Goal: Task Accomplishment & Management: Manage account settings

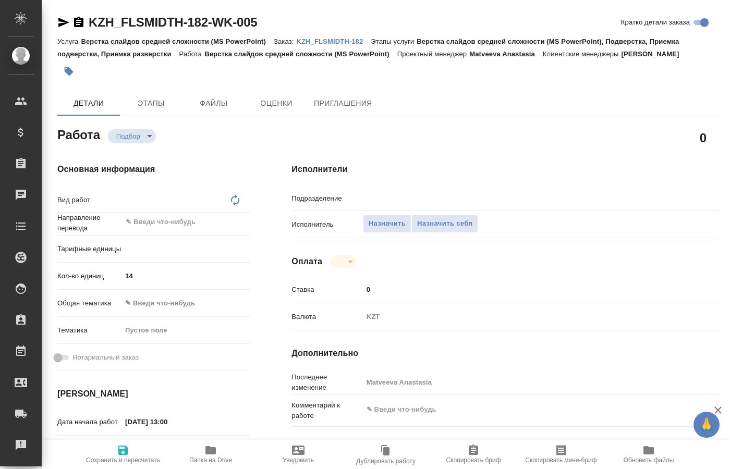
type textarea "x"
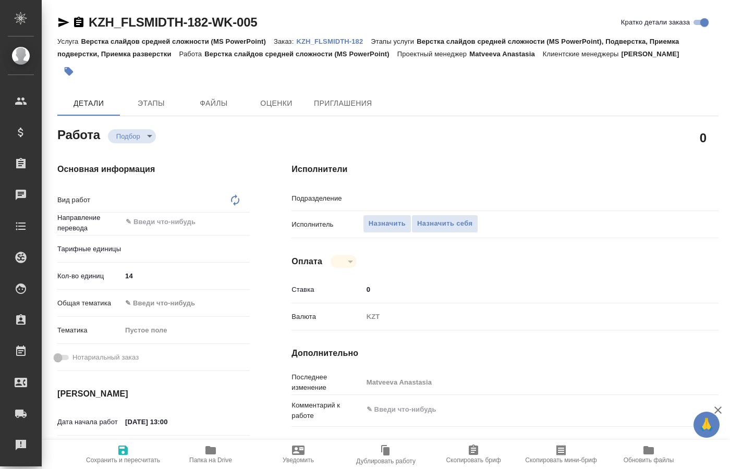
type textarea "x"
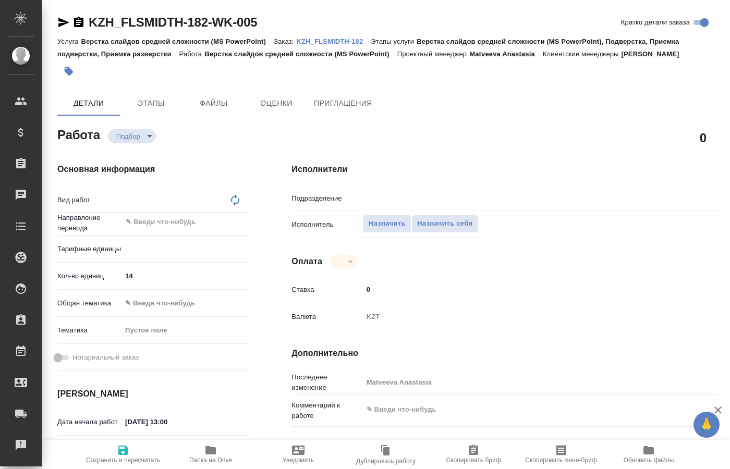
type textarea "x"
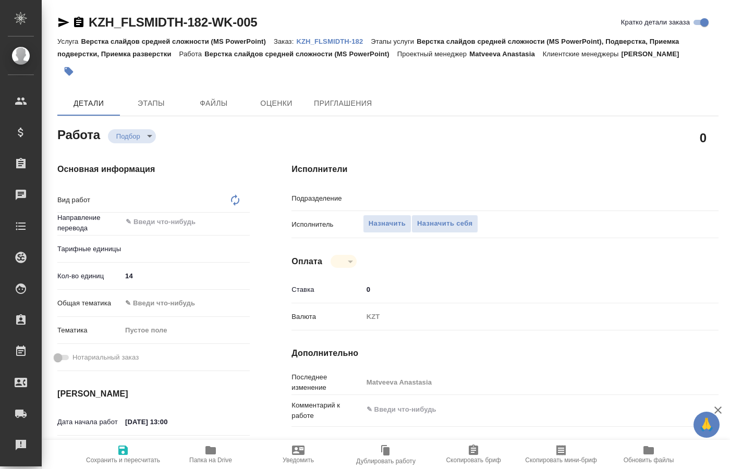
type textarea "x"
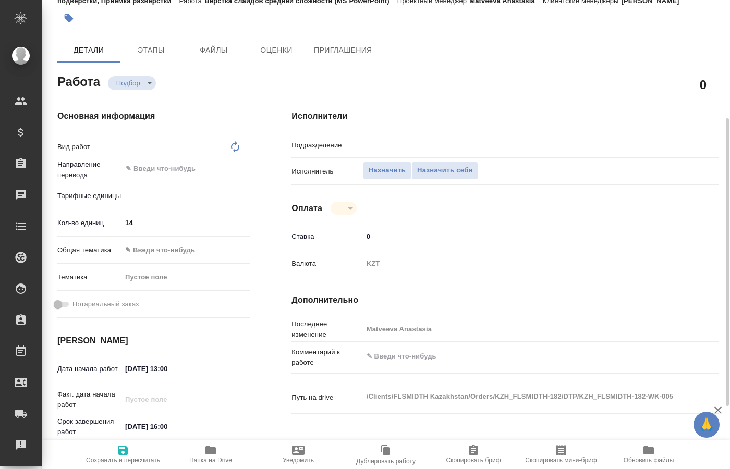
scroll to position [106, 0]
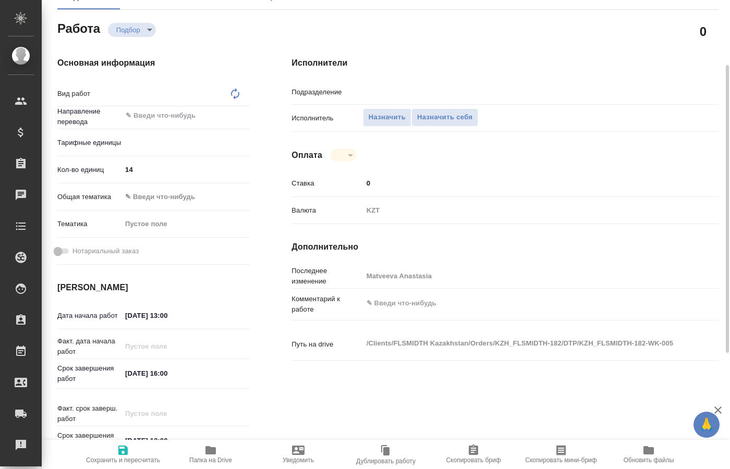
type textarea "x"
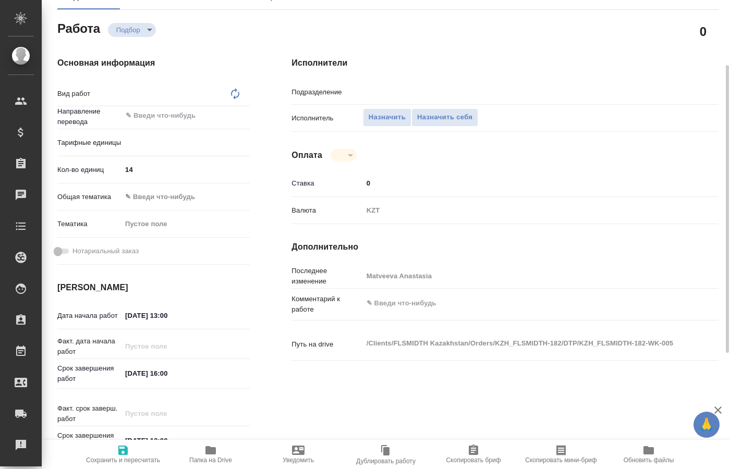
type textarea "x"
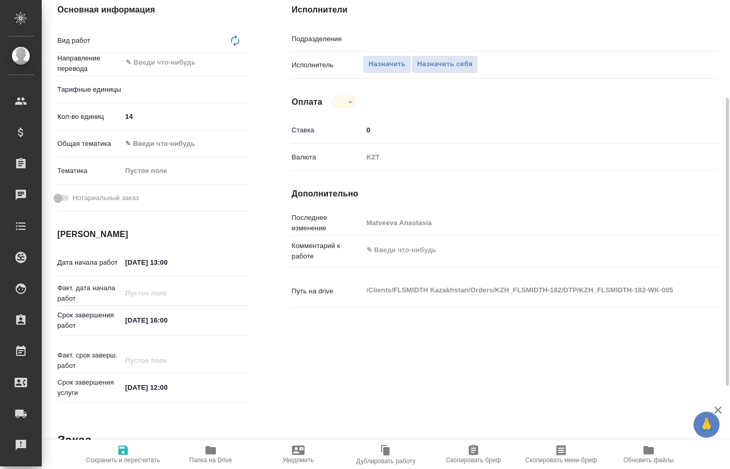
type textarea "x"
click at [210, 460] on span "Папка на Drive" at bounding box center [210, 460] width 43 height 7
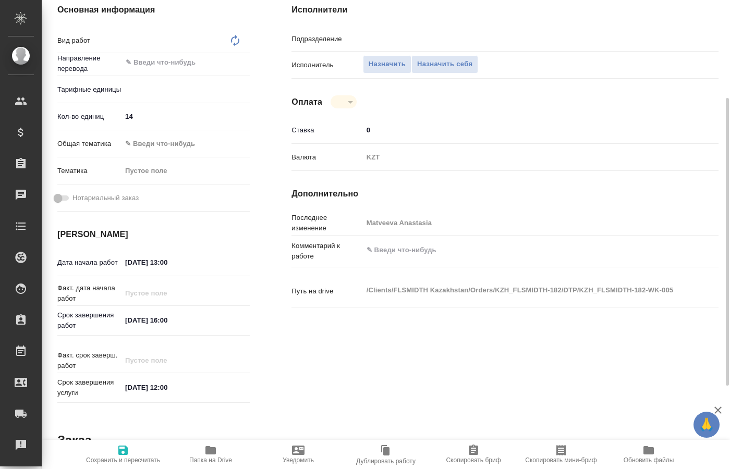
type textarea "Верстка слайдов средней сложности (MS PowerPoint)"
type textarea "x"
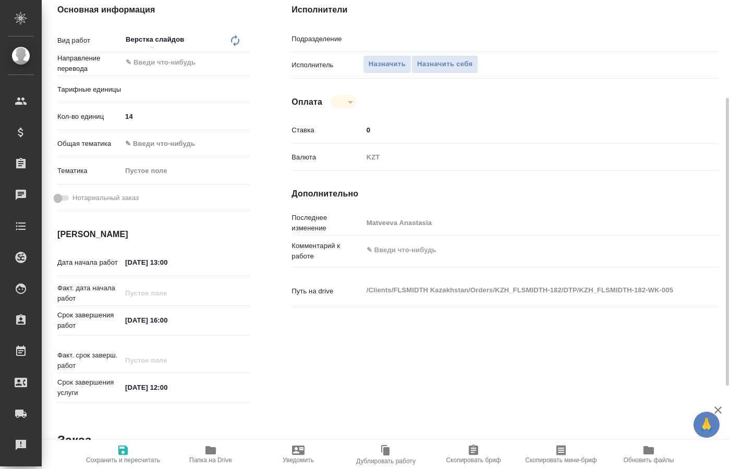
type textarea "x"
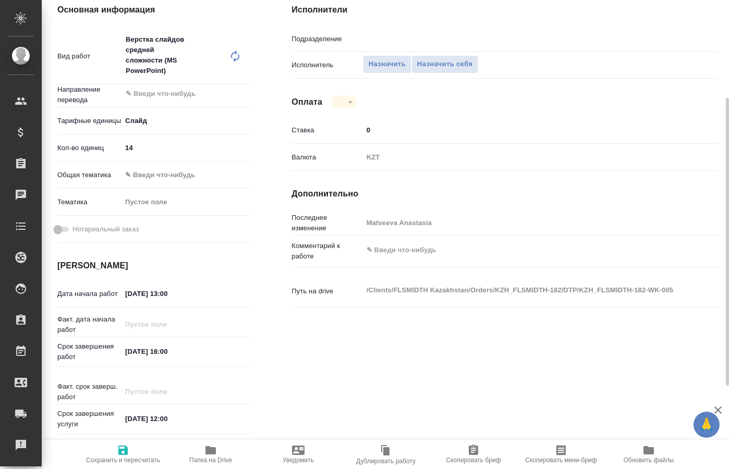
type textarea "x"
type input "DTPspecialists"
click at [210, 459] on span "Папка на Drive" at bounding box center [210, 460] width 43 height 7
click at [453, 58] on span "Назначить себя" at bounding box center [444, 64] width 55 height 12
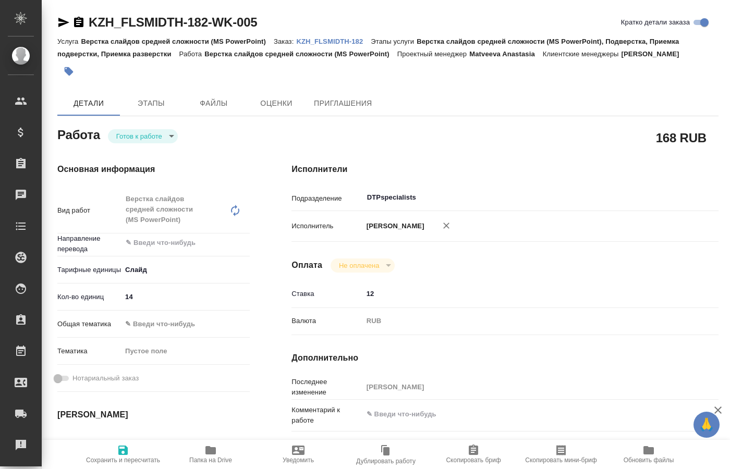
type textarea "x"
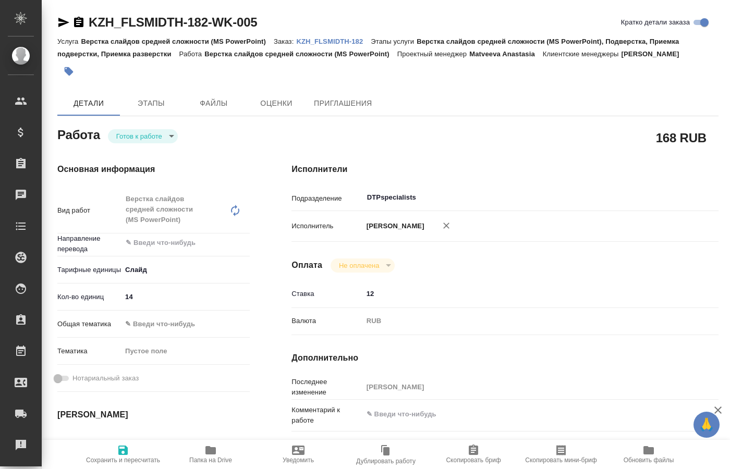
type textarea "x"
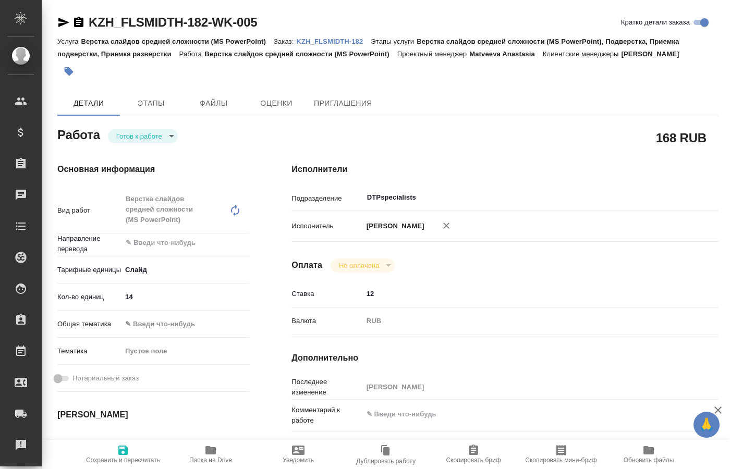
type textarea "x"
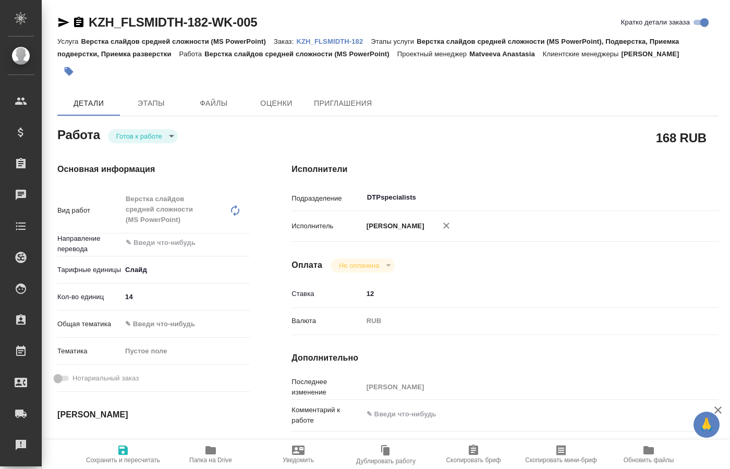
type textarea "x"
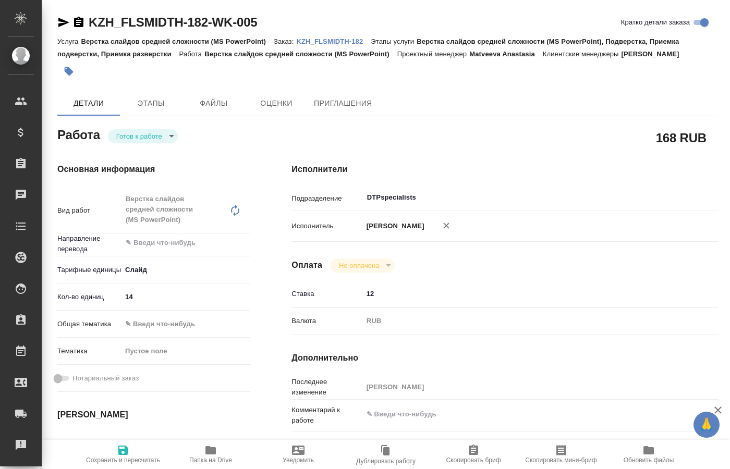
type textarea "x"
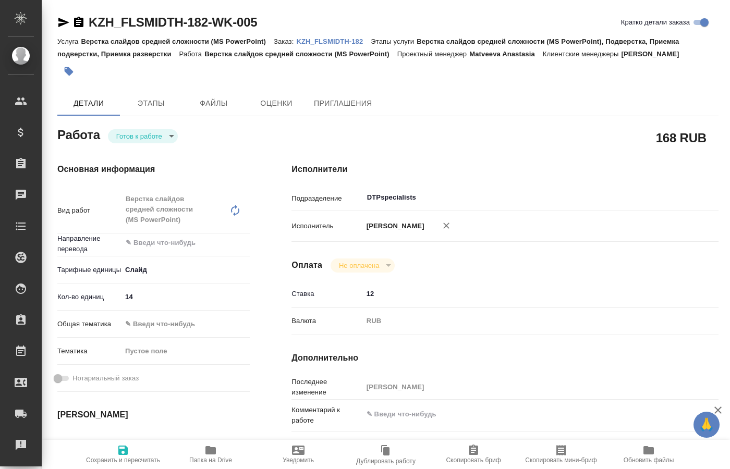
type textarea "x"
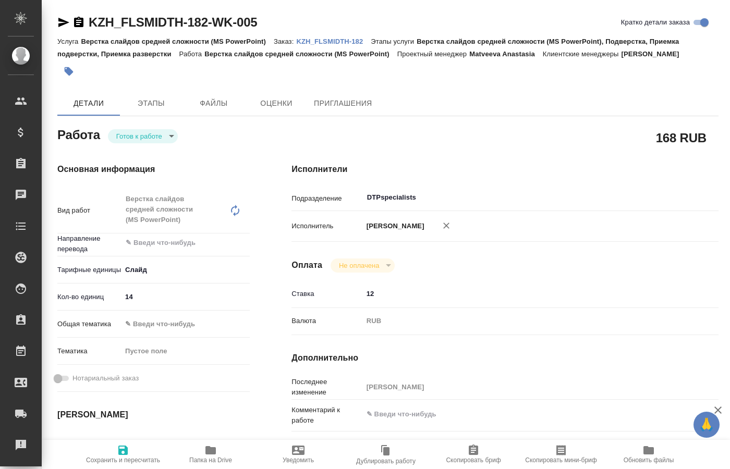
type textarea "x"
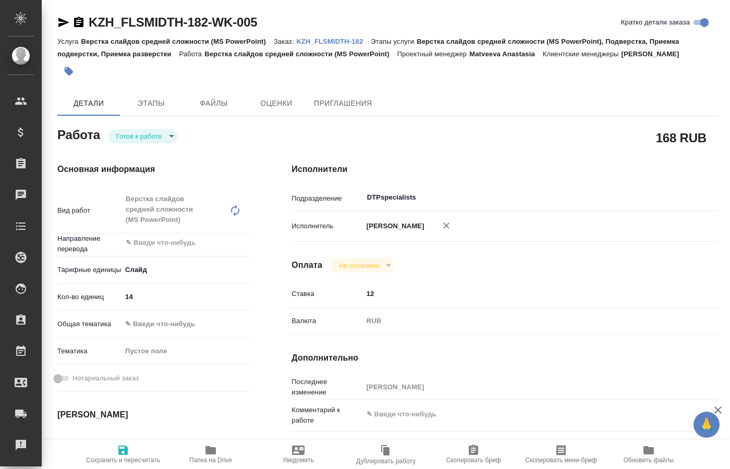
type textarea "x"
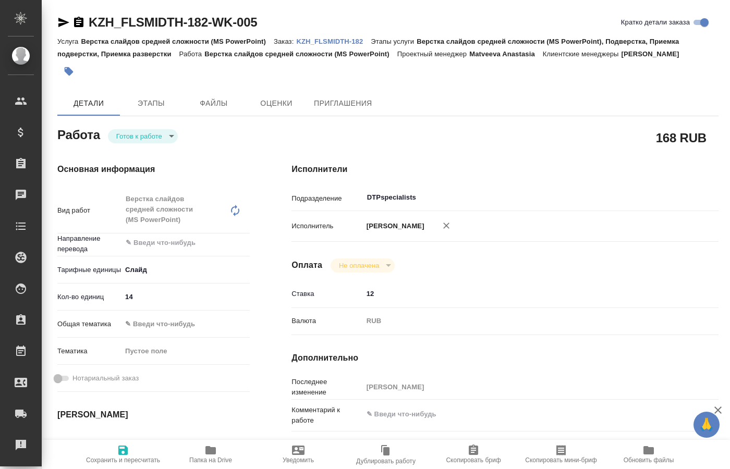
click at [167, 138] on body "🙏 .cls-1 fill:#fff; AWATERA [PERSON_NAME] Спецификации Заказы 0 Чаты Todo Проек…" at bounding box center [365, 234] width 730 height 469
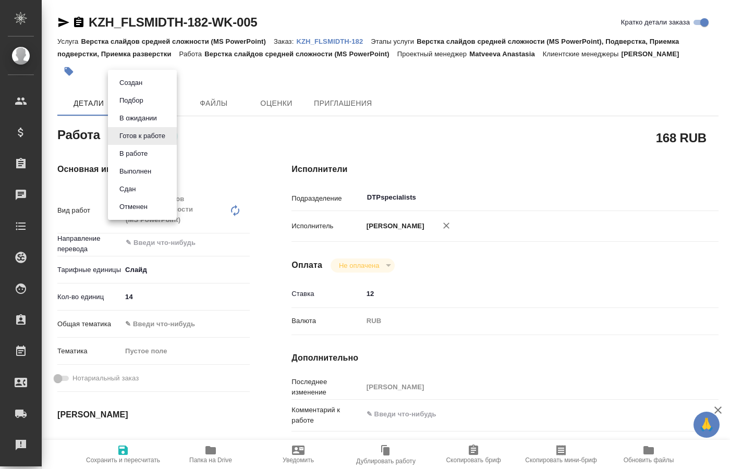
click at [159, 154] on li "В работе" at bounding box center [142, 154] width 69 height 18
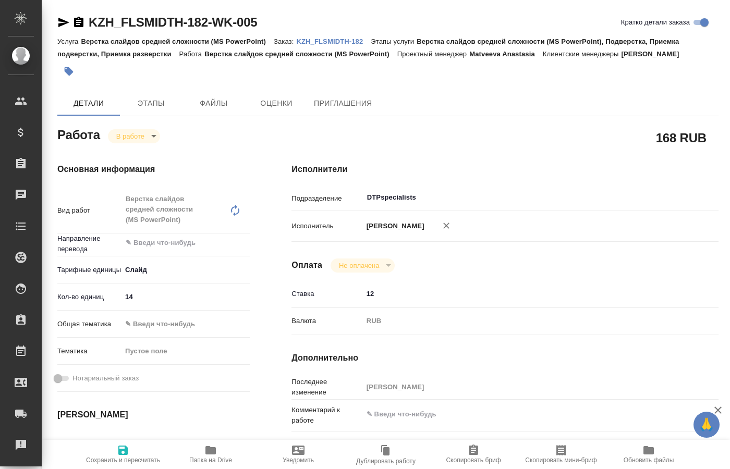
type textarea "x"
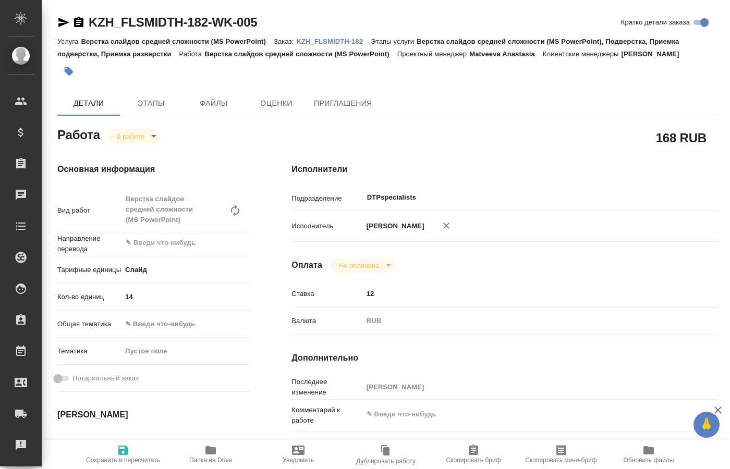
type textarea "x"
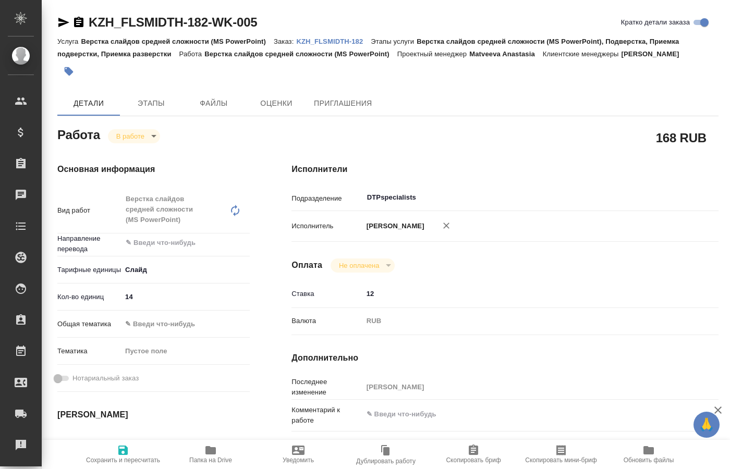
type textarea "x"
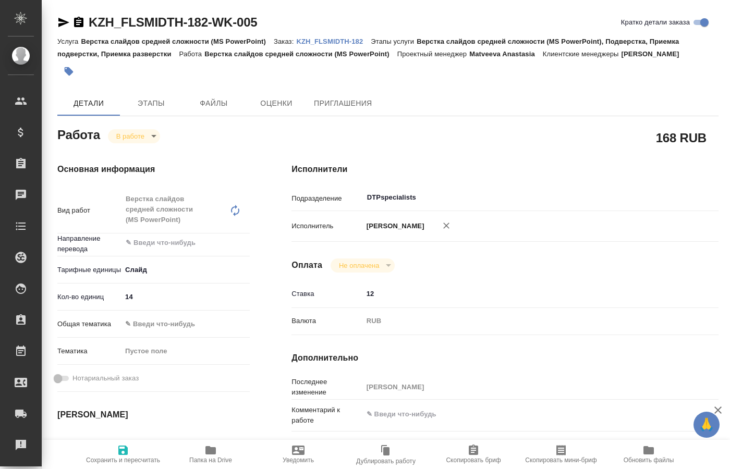
type textarea "x"
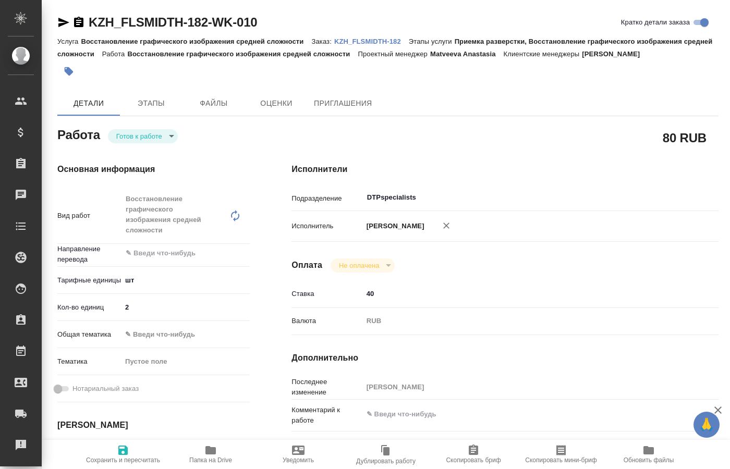
type textarea "x"
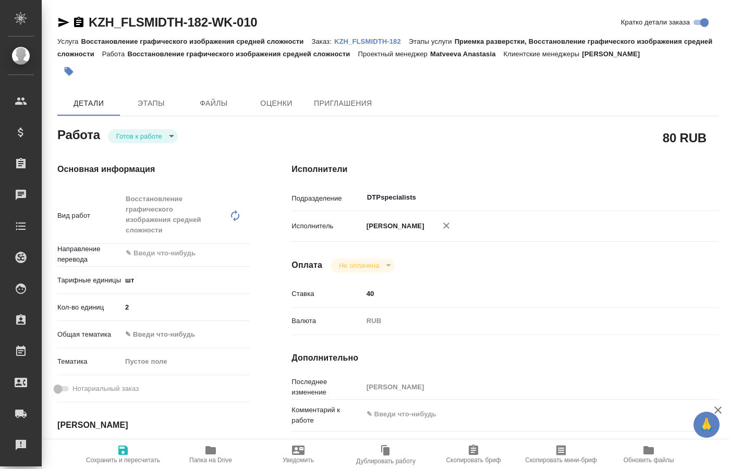
type textarea "x"
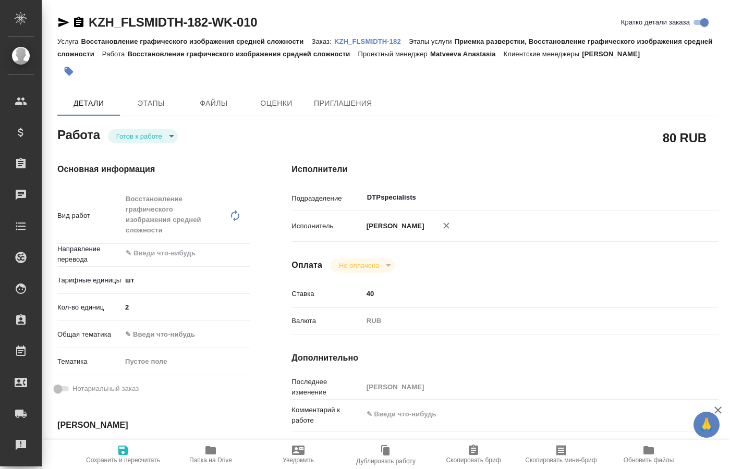
click at [168, 140] on body "🙏 .cls-1 fill:#fff; AWATERA Kucherenko Oksana Клиенты Спецификации Заказы 0 Чат…" at bounding box center [365, 234] width 730 height 469
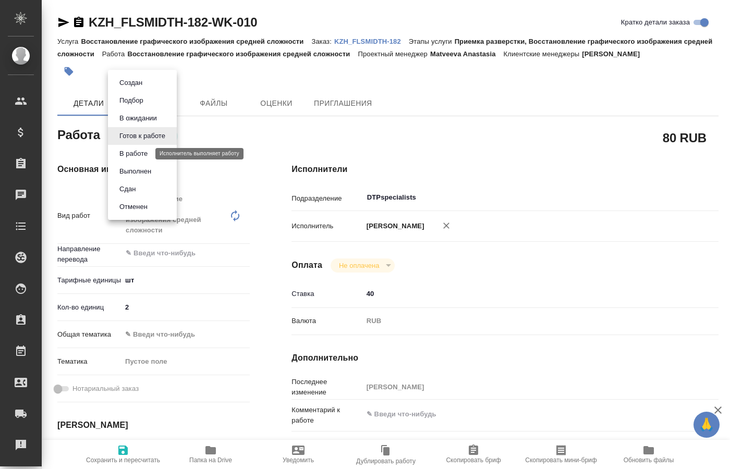
click at [147, 155] on button "В работе" at bounding box center [133, 153] width 34 height 11
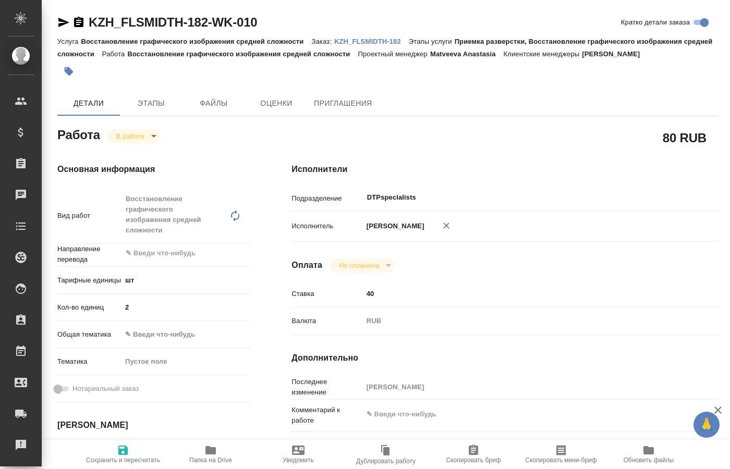
type textarea "x"
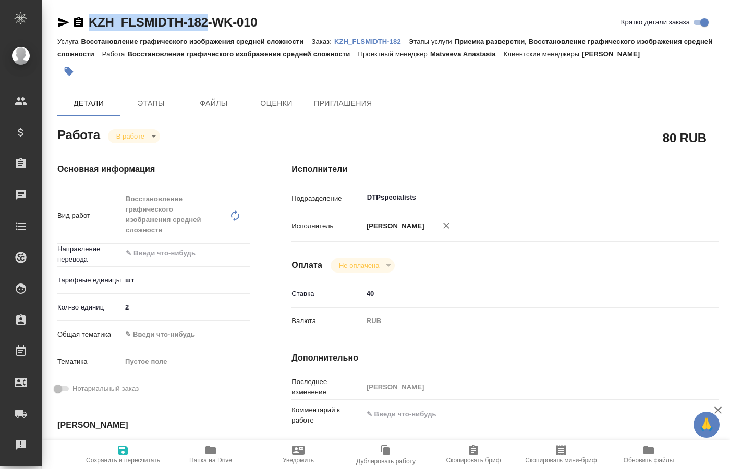
drag, startPoint x: 86, startPoint y: 7, endPoint x: 208, endPoint y: 28, distance: 123.2
click at [208, 28] on div "KZH_FLSMIDTH-182-WK-010 Кратко детали заказа Услуга Восстановление графического…" at bounding box center [388, 466] width 673 height 932
copy div "KZH_FLSMIDTH-182"
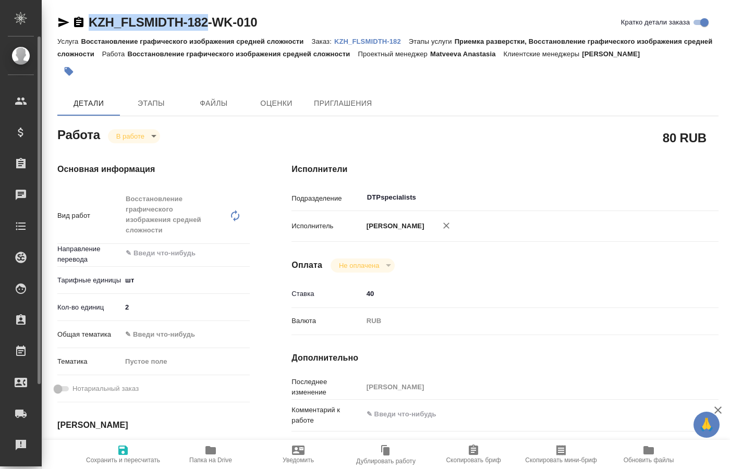
type textarea "x"
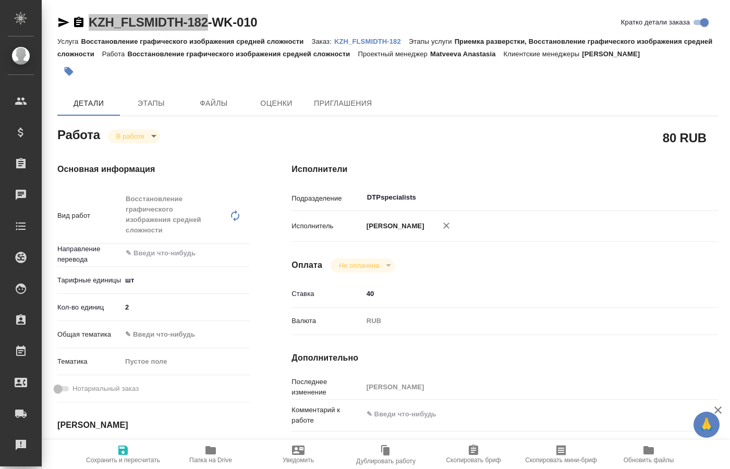
type textarea "x"
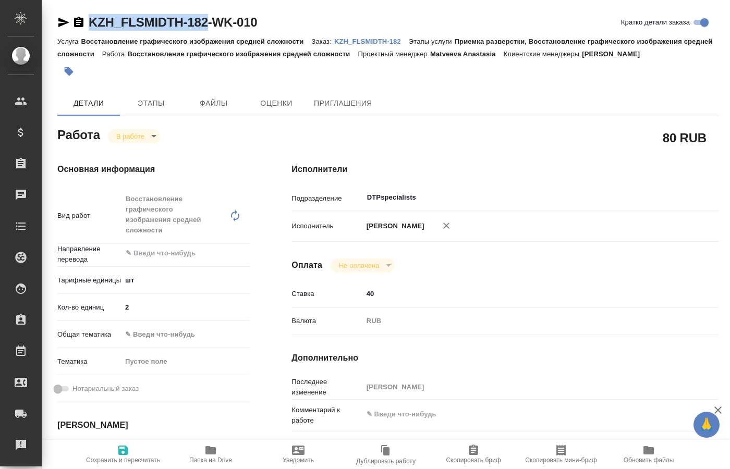
type textarea "x"
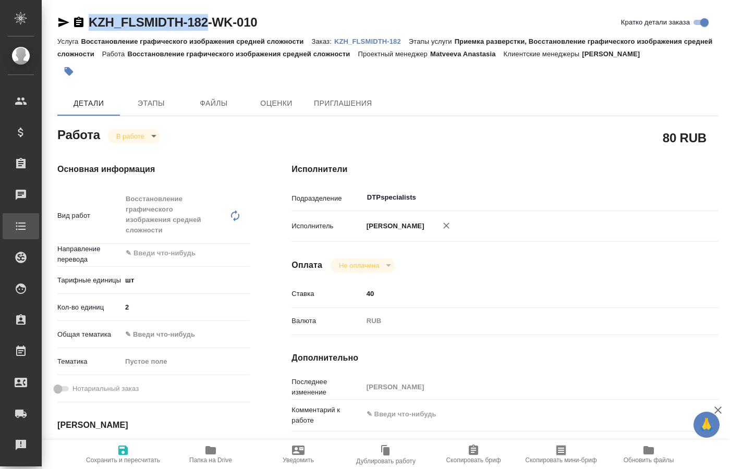
type textarea "x"
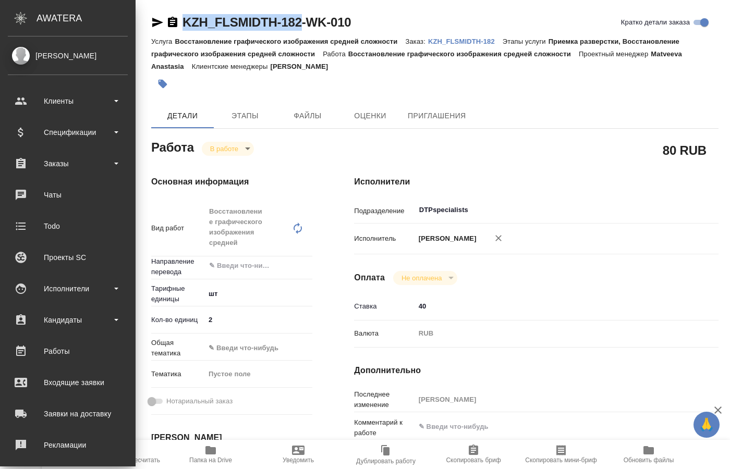
type textarea "x"
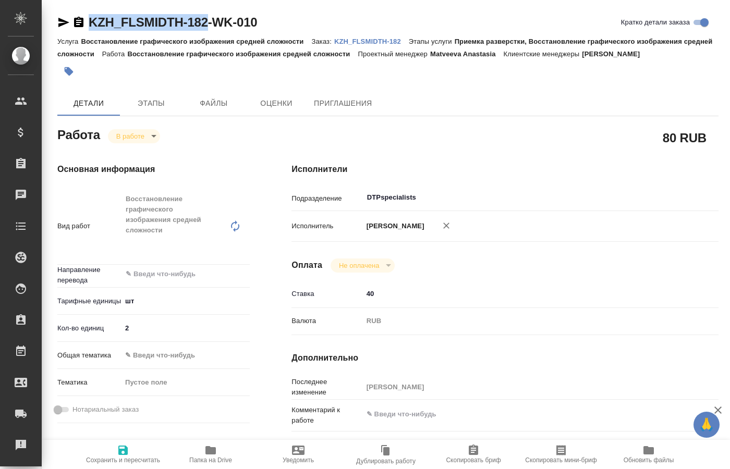
click at [199, 450] on span "Папка на Drive" at bounding box center [210, 454] width 75 height 20
click at [154, 144] on div "Основная информация Вид работ Восстановление графического изображения средней с…" at bounding box center [154, 391] width 234 height 498
click at [147, 142] on body "🙏 .cls-1 fill:#fff; AWATERA Kucherenko Oksana Клиенты Спецификации Заказы 0 Чат…" at bounding box center [365, 234] width 730 height 469
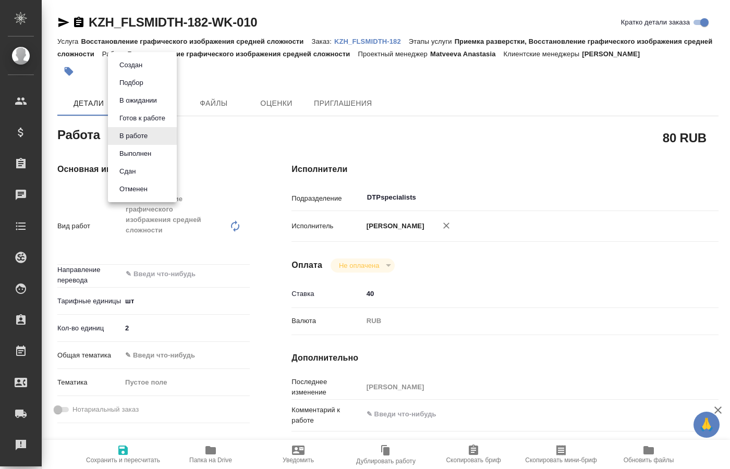
click at [139, 155] on button "Выполнен" at bounding box center [135, 153] width 38 height 11
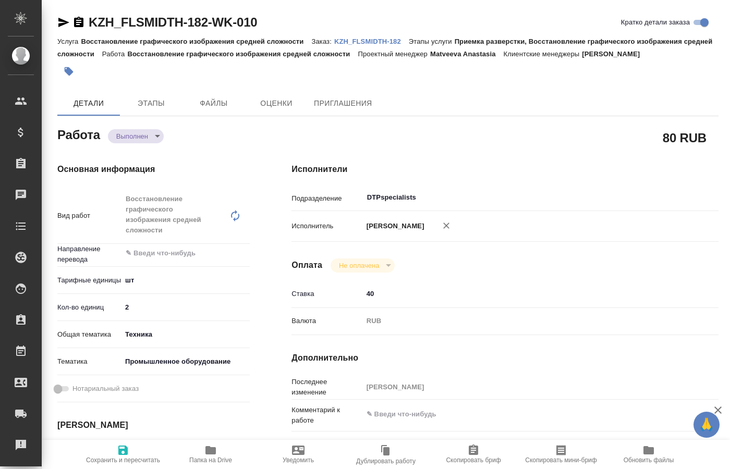
type textarea "x"
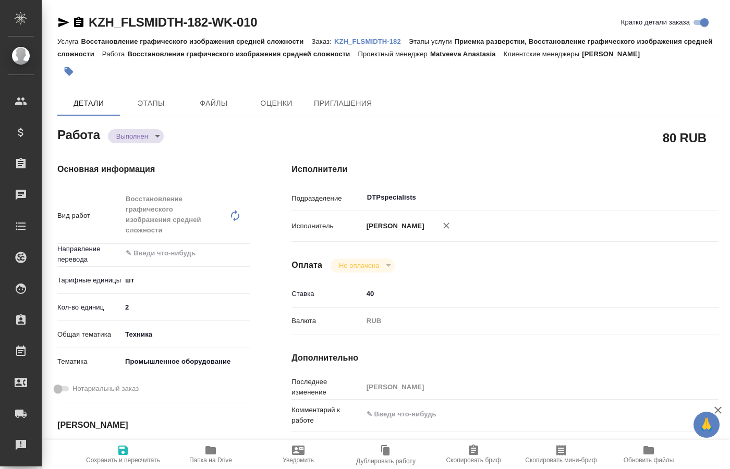
type textarea "x"
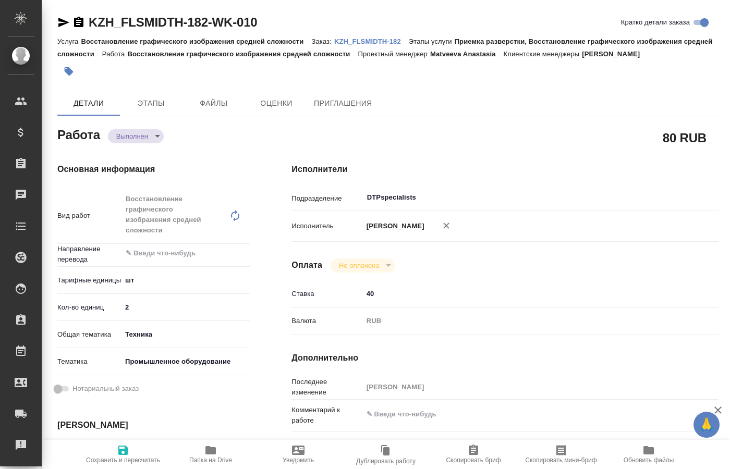
type textarea "x"
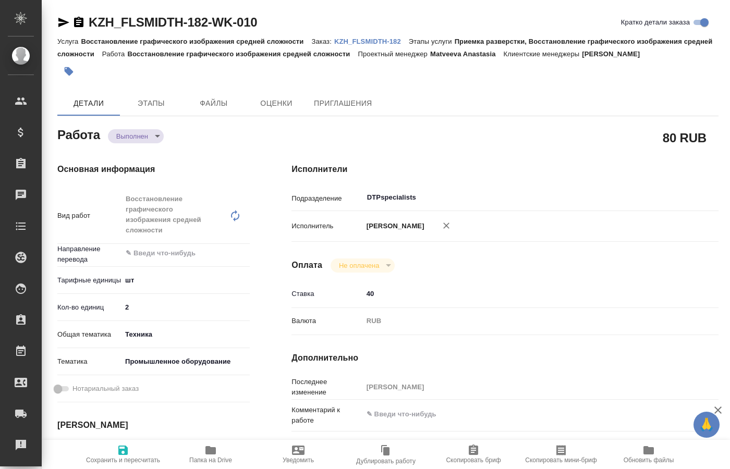
type textarea "x"
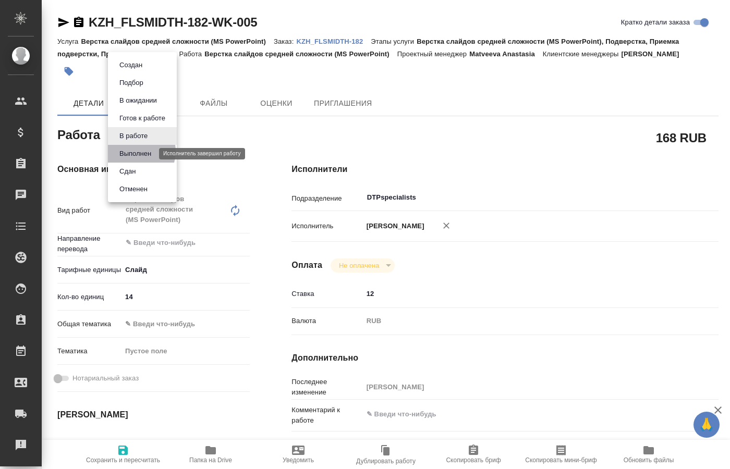
click at [133, 151] on button "Выполнен" at bounding box center [135, 153] width 38 height 11
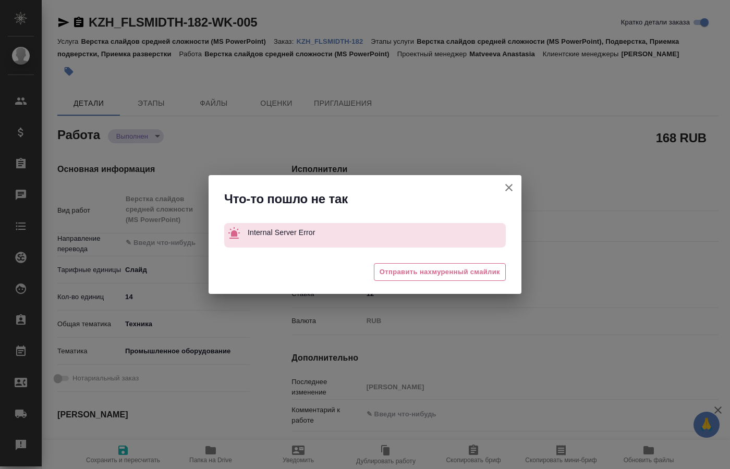
type textarea "x"
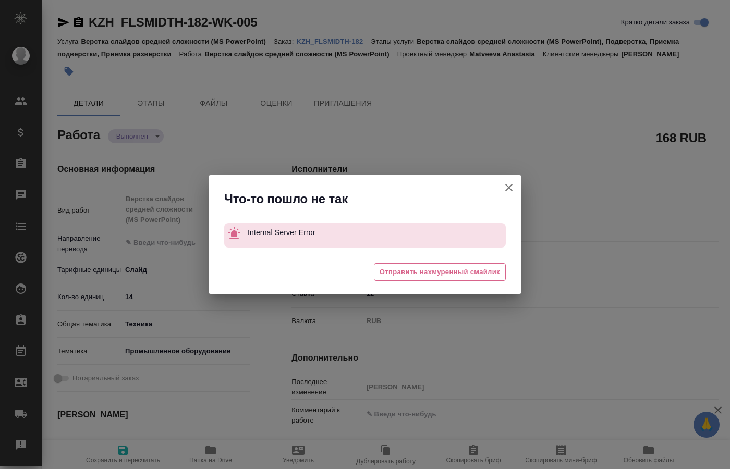
type textarea "x"
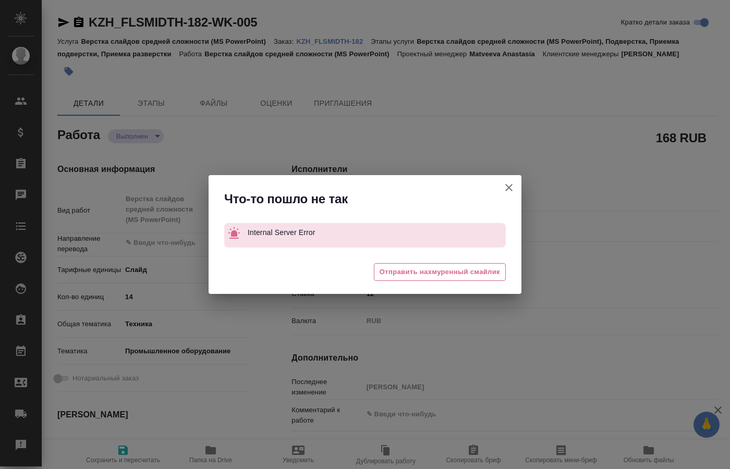
type textarea "x"
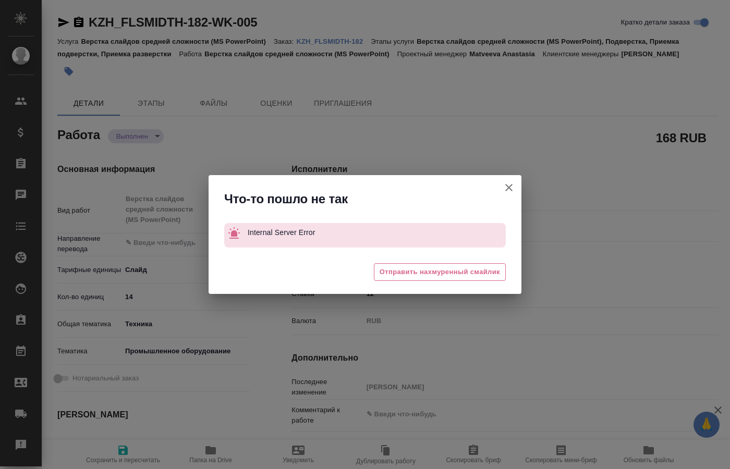
click at [507, 187] on icon "button" at bounding box center [509, 188] width 13 height 13
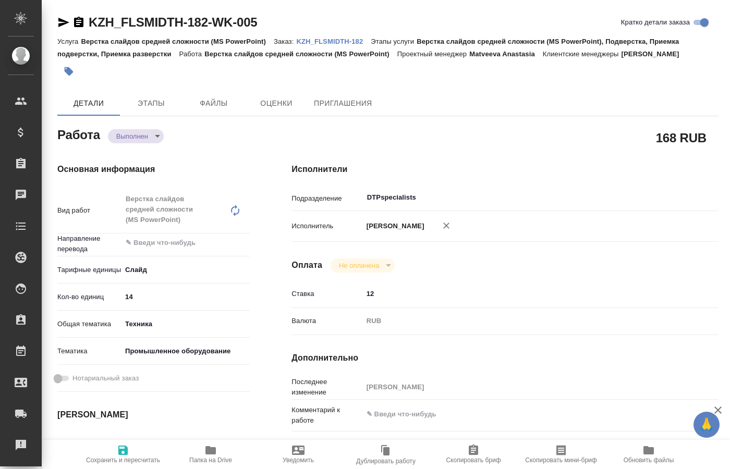
type textarea "x"
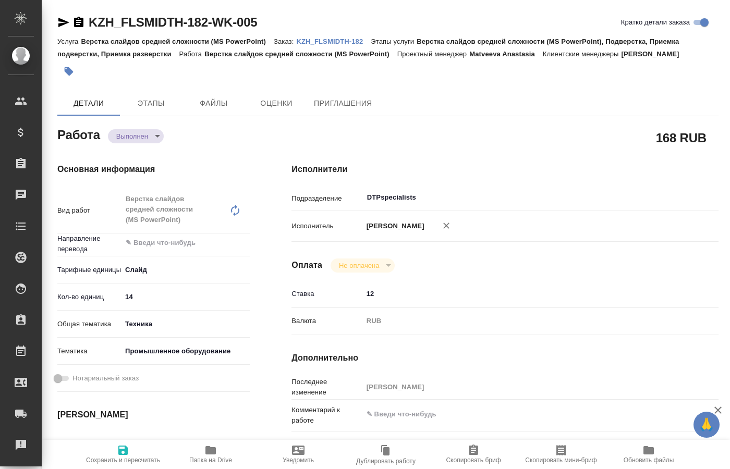
type textarea "x"
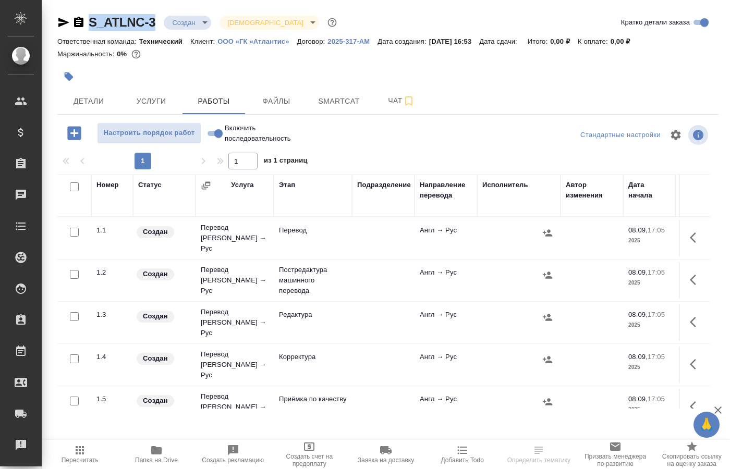
drag, startPoint x: 90, startPoint y: 10, endPoint x: 155, endPoint y: 26, distance: 67.2
click at [155, 26] on div "S_ATLNC-3 Создан new Святая троица holyTrinity Кратко детали заказа Ответственн…" at bounding box center [388, 218] width 673 height 436
copy link "S_ATLNC-3"
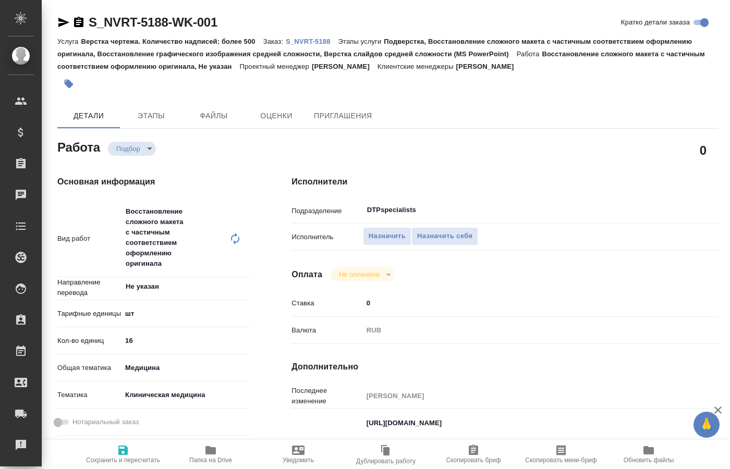
type textarea "x"
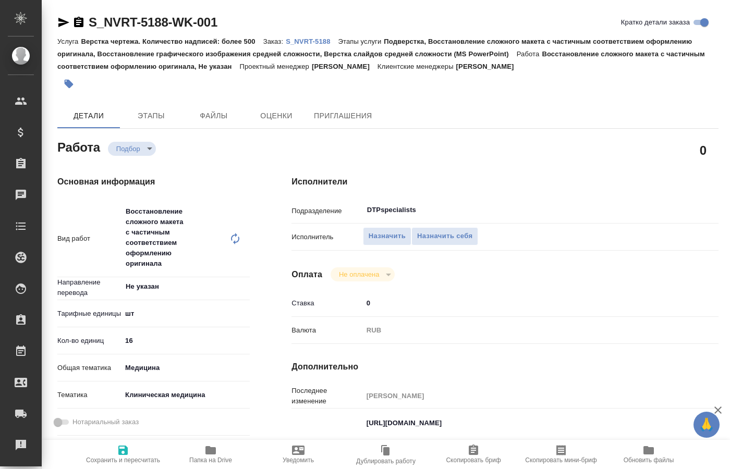
type textarea "x"
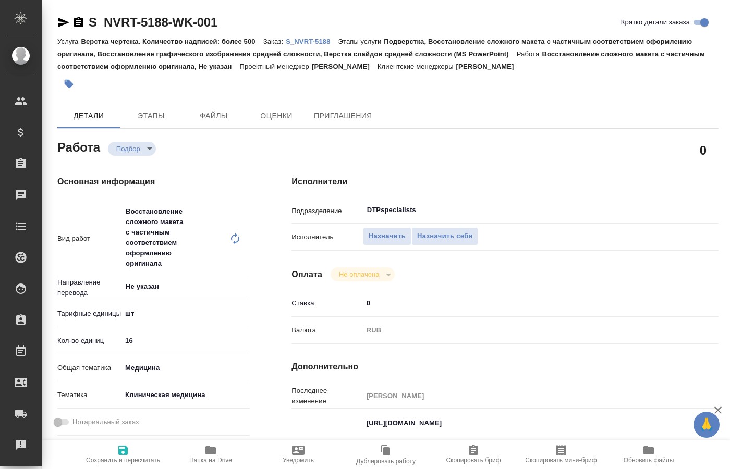
type textarea "x"
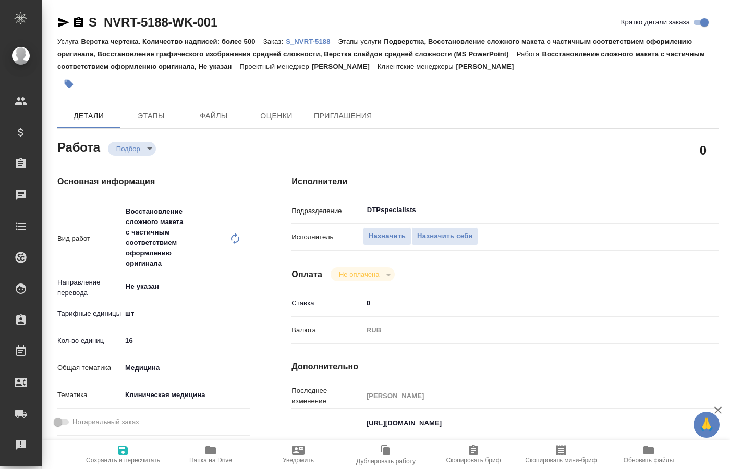
type textarea "x"
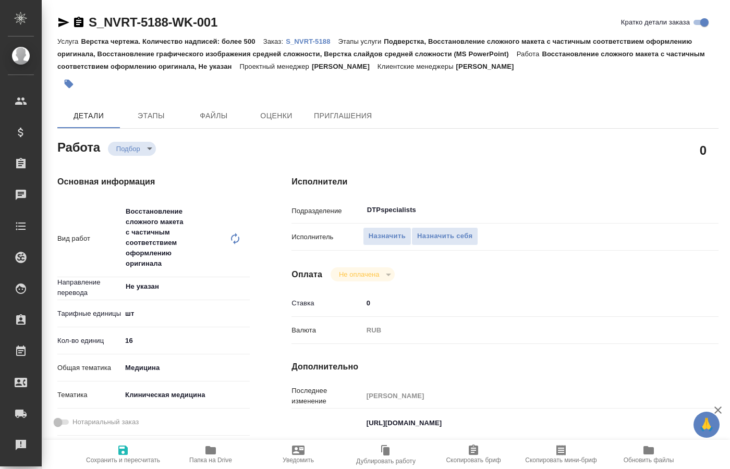
type textarea "x"
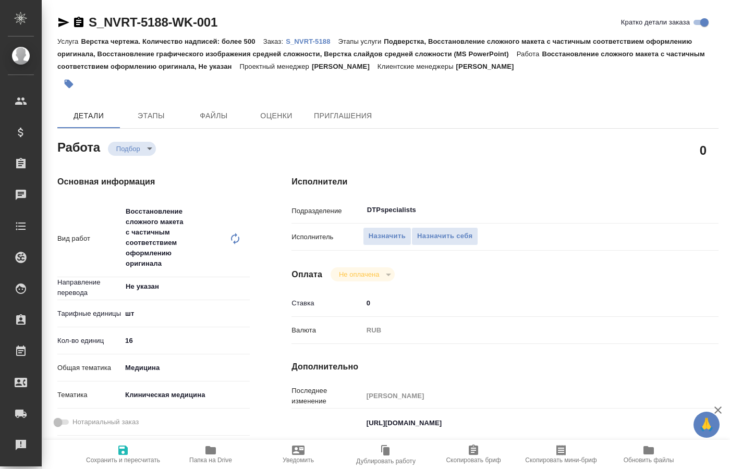
type textarea "x"
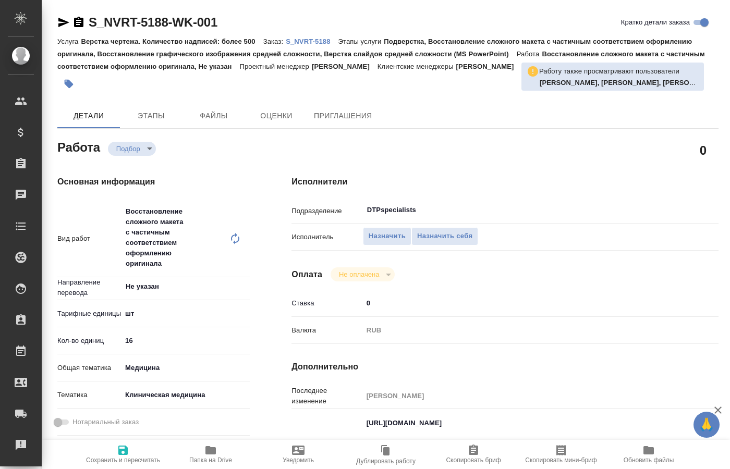
type textarea "x"
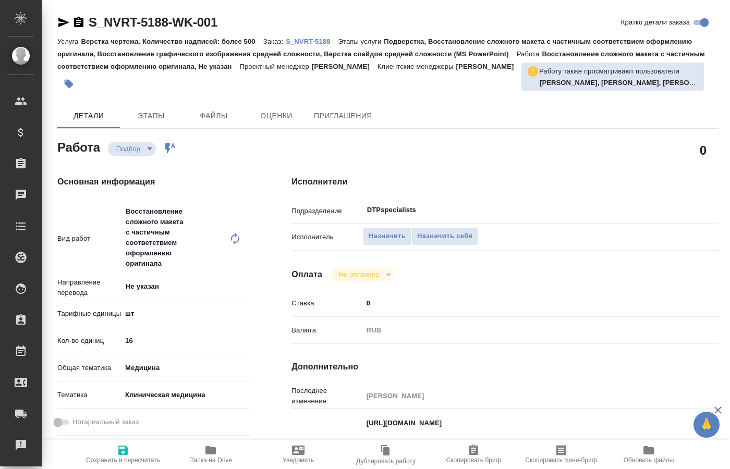
type textarea "x"
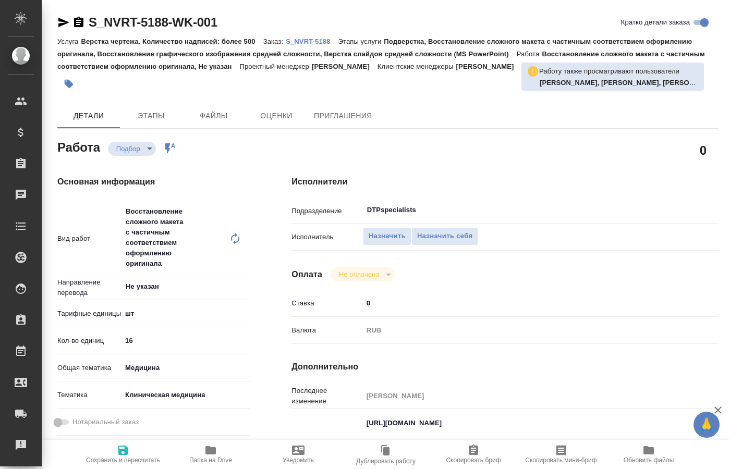
type textarea "x"
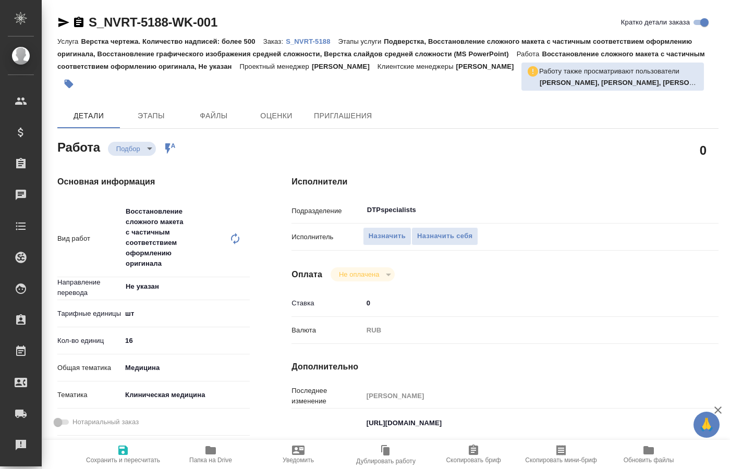
type textarea "x"
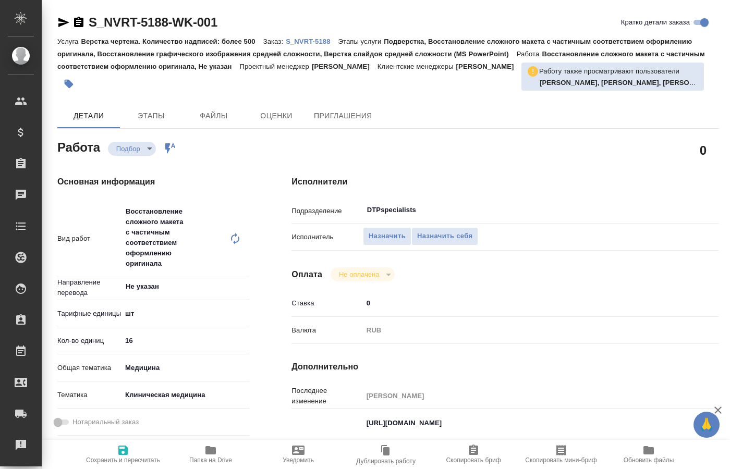
type textarea "x"
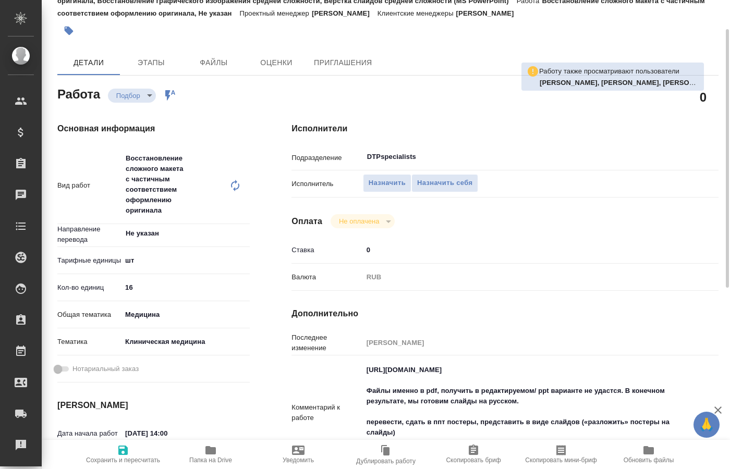
scroll to position [106, 0]
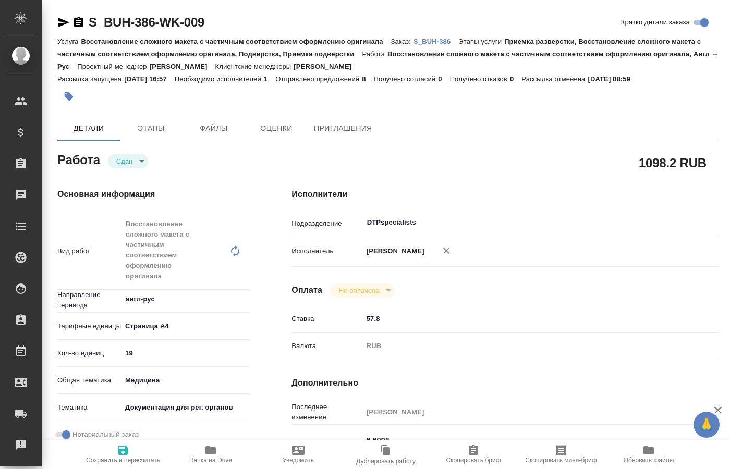
type textarea "x"
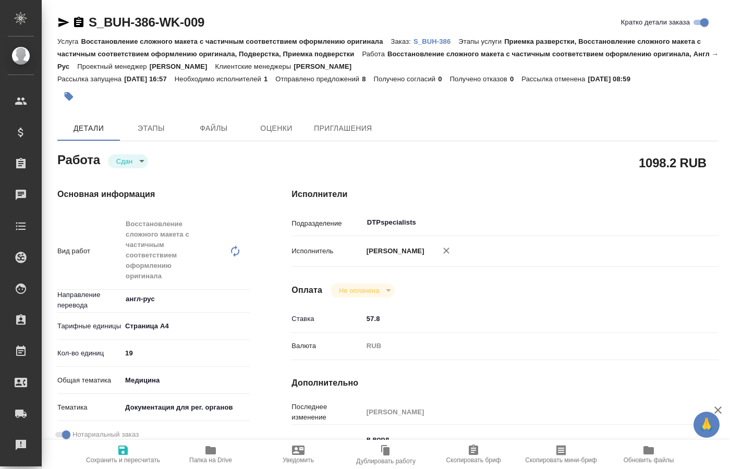
type textarea "x"
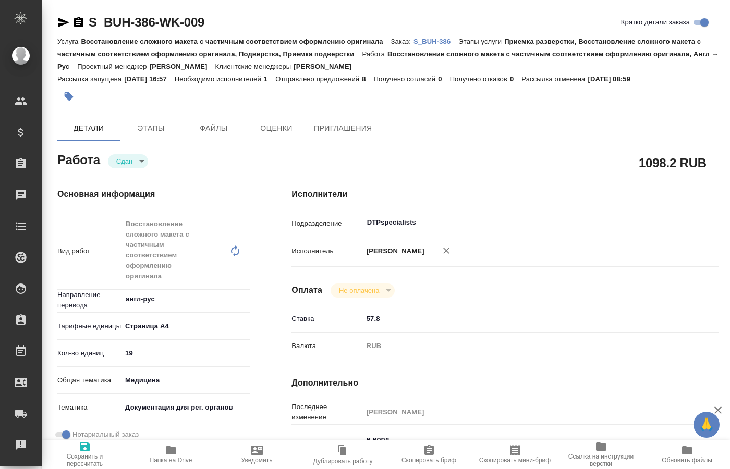
type textarea "x"
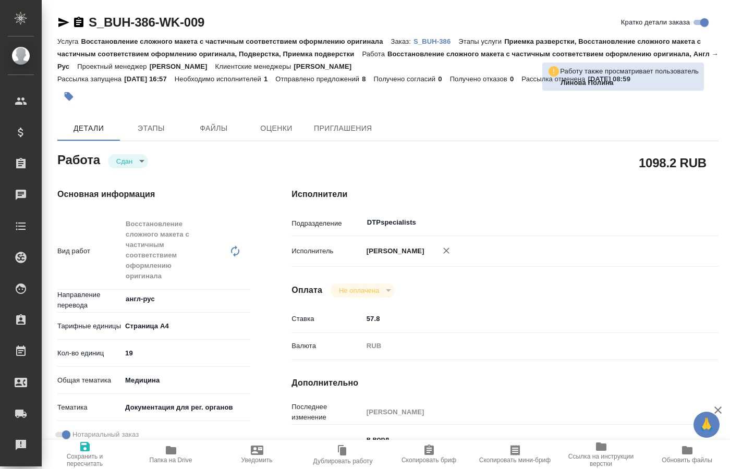
type textarea "x"
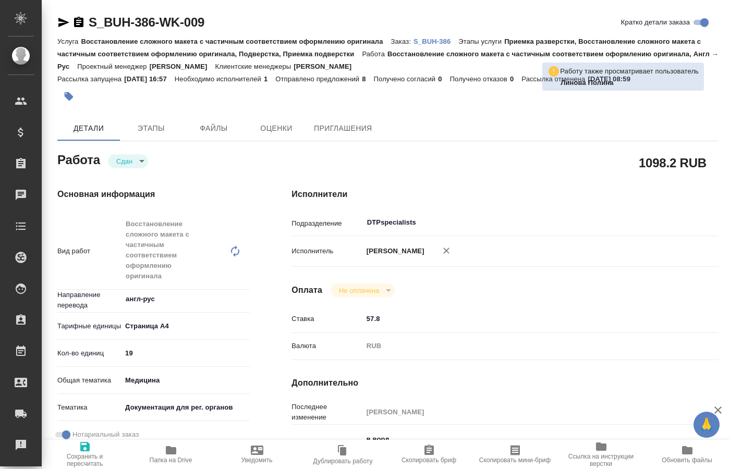
type textarea "x"
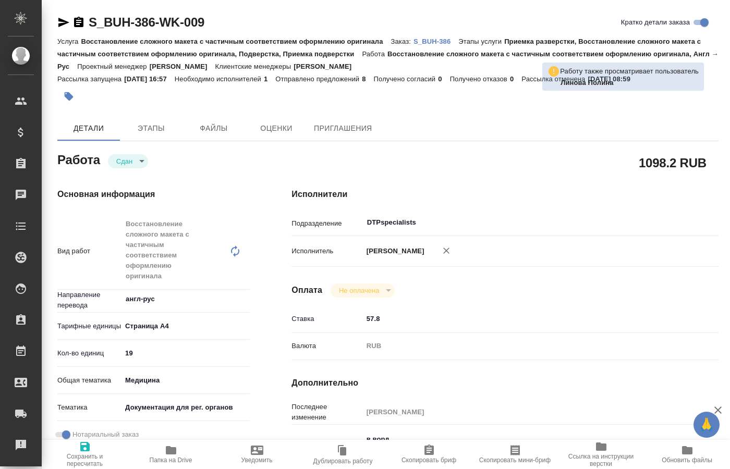
type textarea "x"
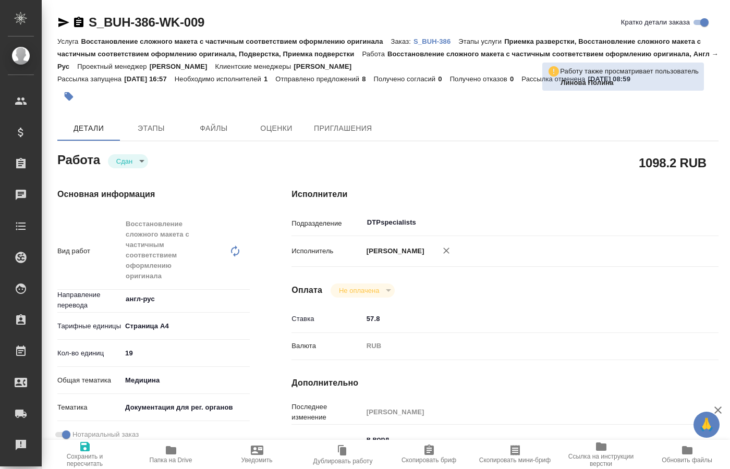
type textarea "x"
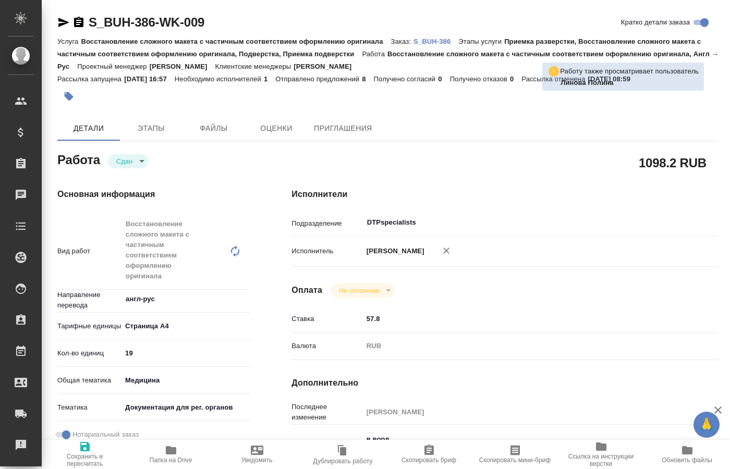
type textarea "x"
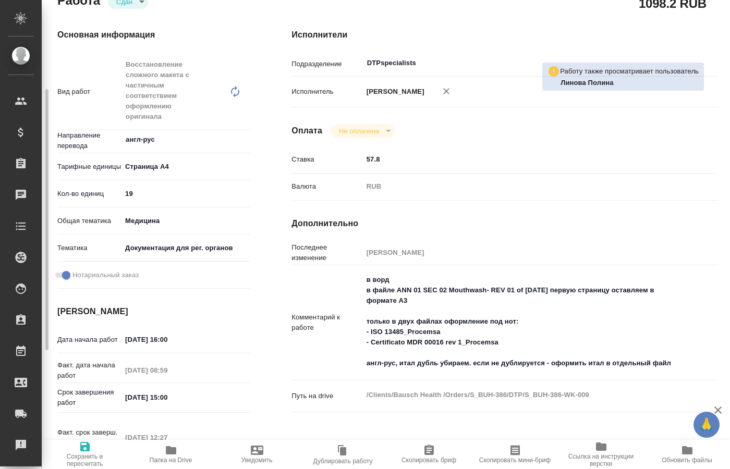
type textarea "x"
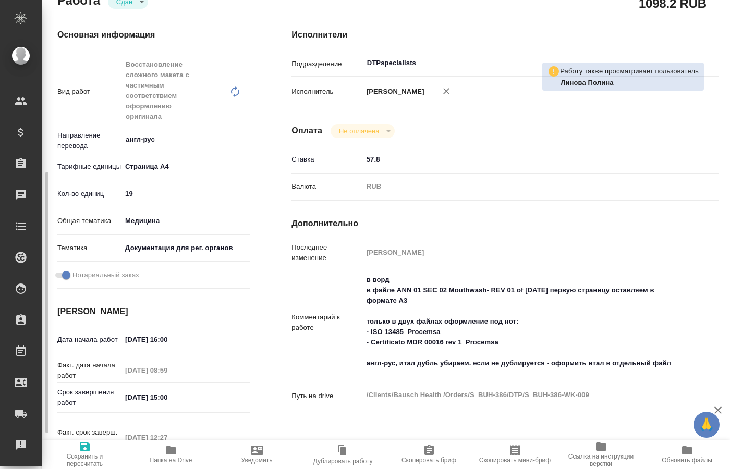
scroll to position [213, 0]
